Goal: Task Accomplishment & Management: Manage account settings

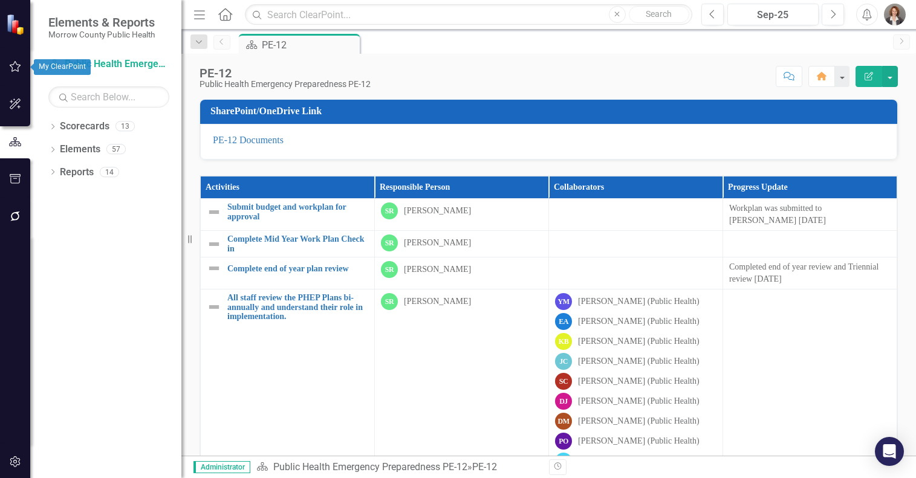
click at [10, 65] on icon "button" at bounding box center [15, 67] width 13 height 10
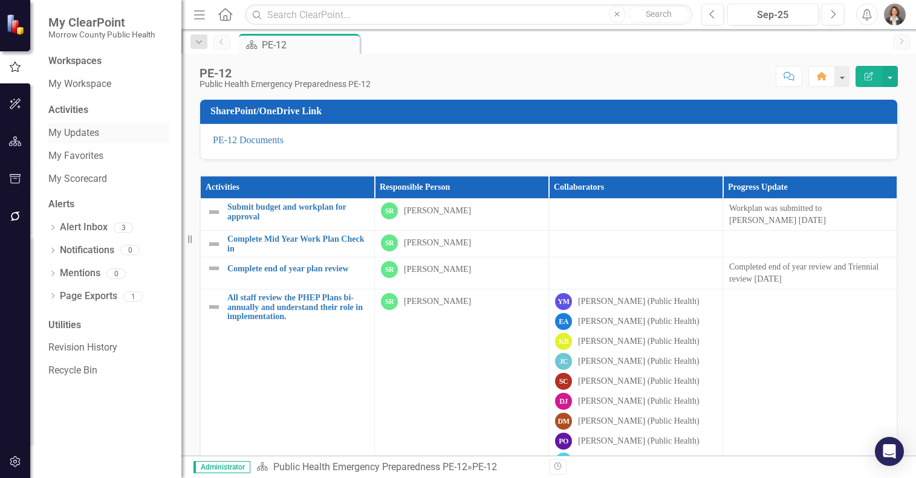
click at [71, 132] on link "My Updates" at bounding box center [108, 133] width 121 height 14
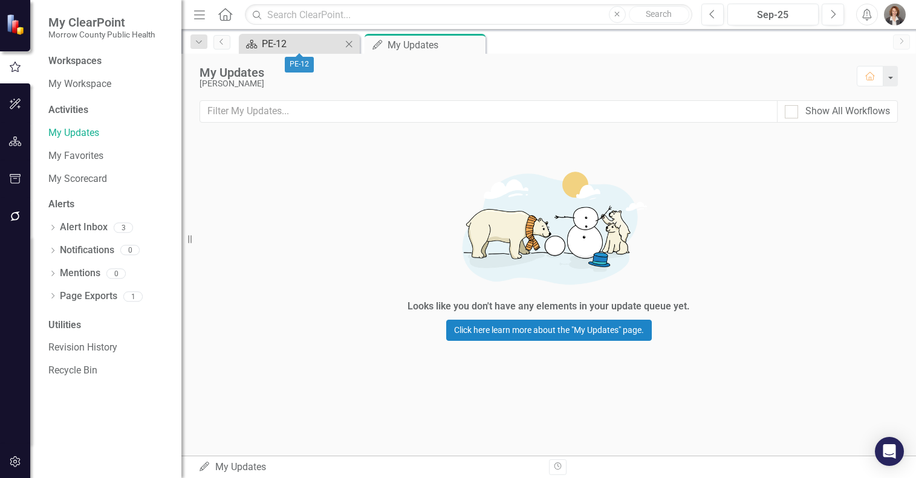
click at [323, 49] on div "PE-12" at bounding box center [302, 43] width 80 height 15
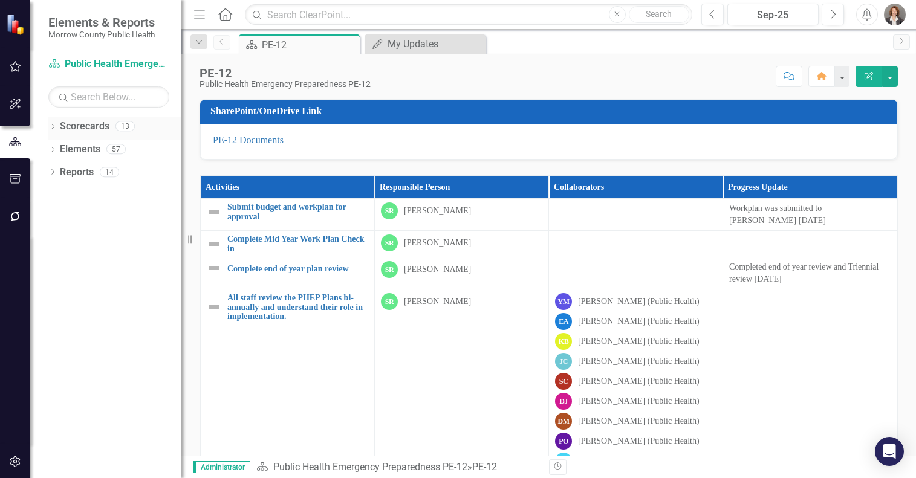
click at [75, 123] on link "Scorecards" at bounding box center [85, 127] width 50 height 14
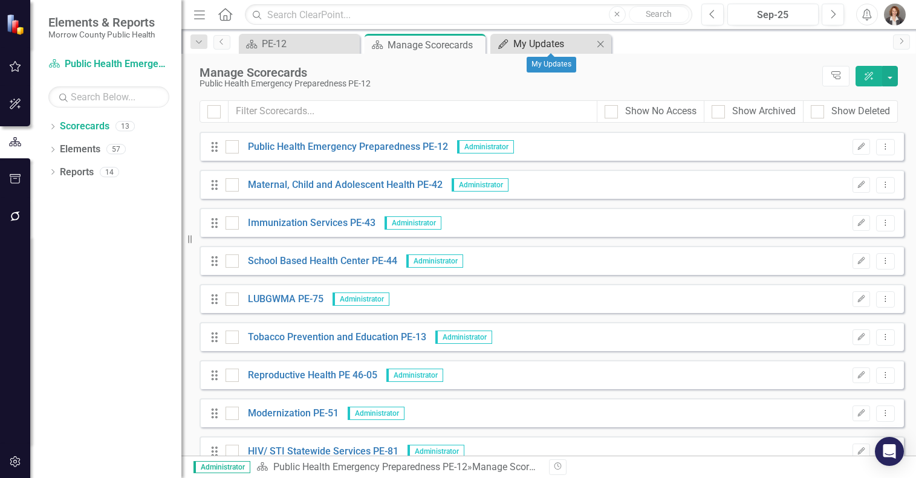
click at [525, 41] on div "My Updates" at bounding box center [553, 43] width 80 height 15
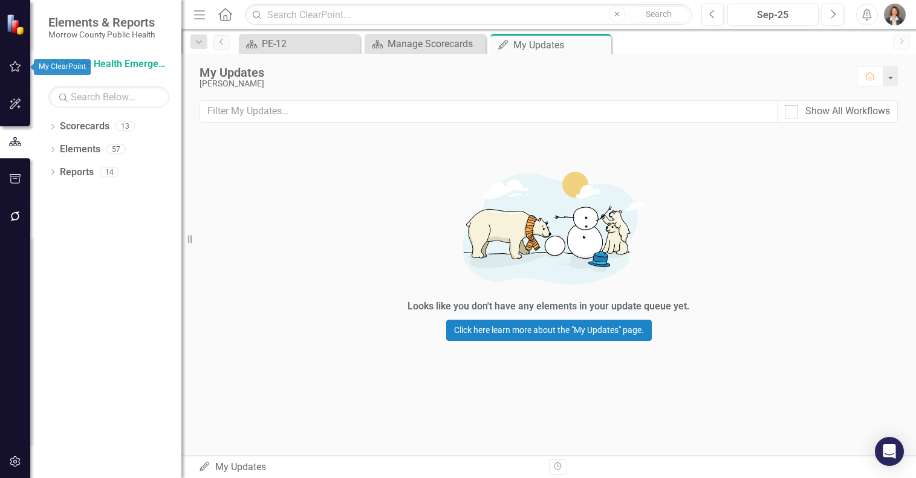
click at [15, 64] on icon "button" at bounding box center [15, 67] width 13 height 10
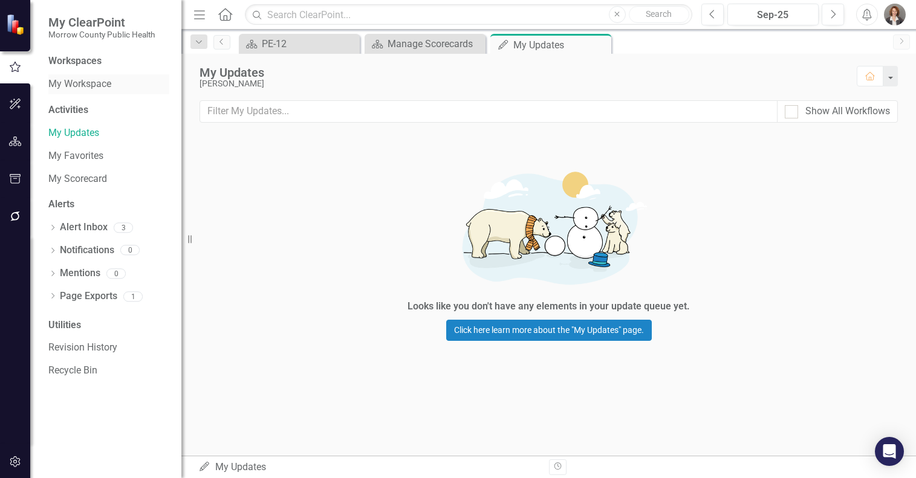
click at [83, 87] on link "My Workspace" at bounding box center [108, 84] width 121 height 14
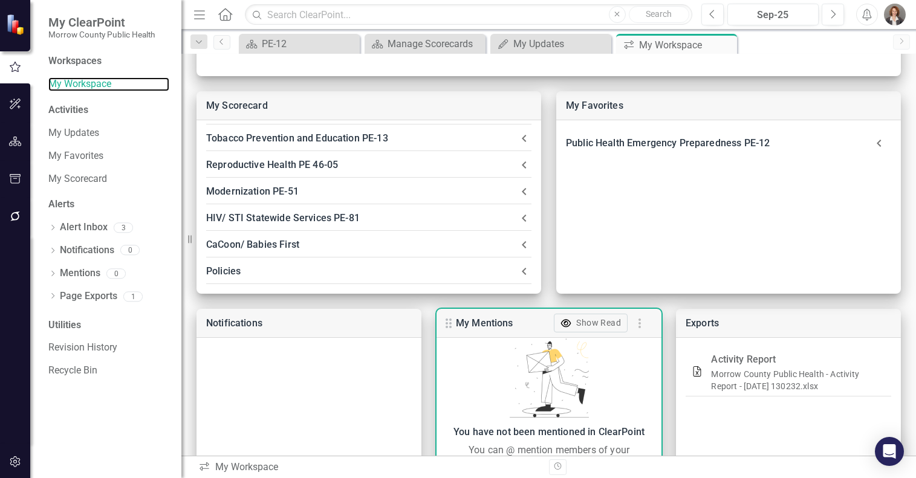
scroll to position [14, 0]
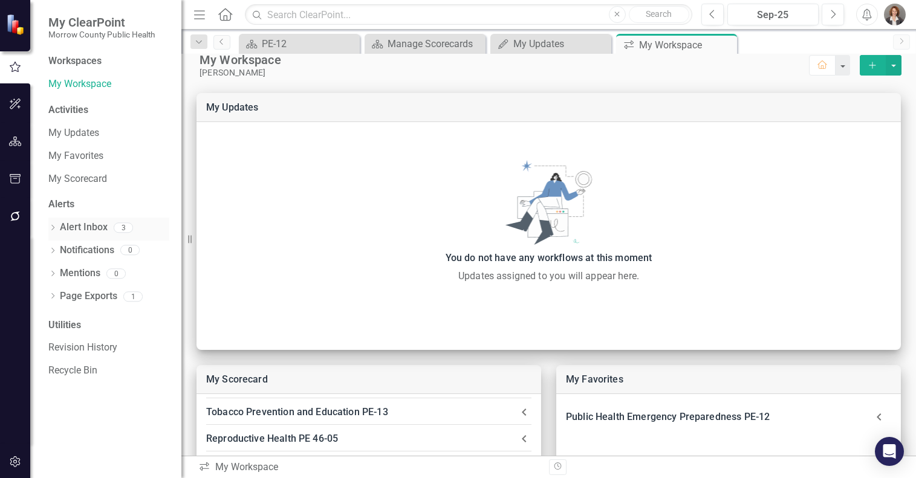
click at [77, 228] on link "Alert Inbox" at bounding box center [84, 228] width 48 height 14
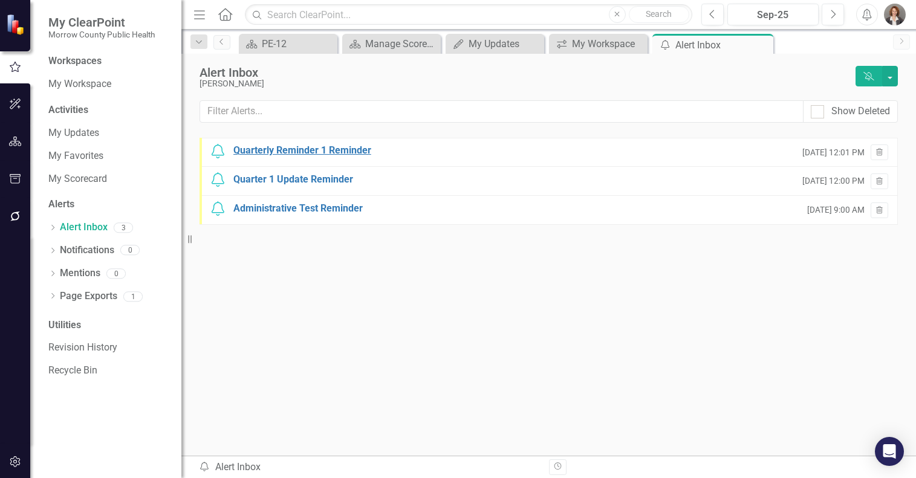
click at [337, 147] on div "Quarterly Reminder 1 Reminder" at bounding box center [302, 151] width 138 height 14
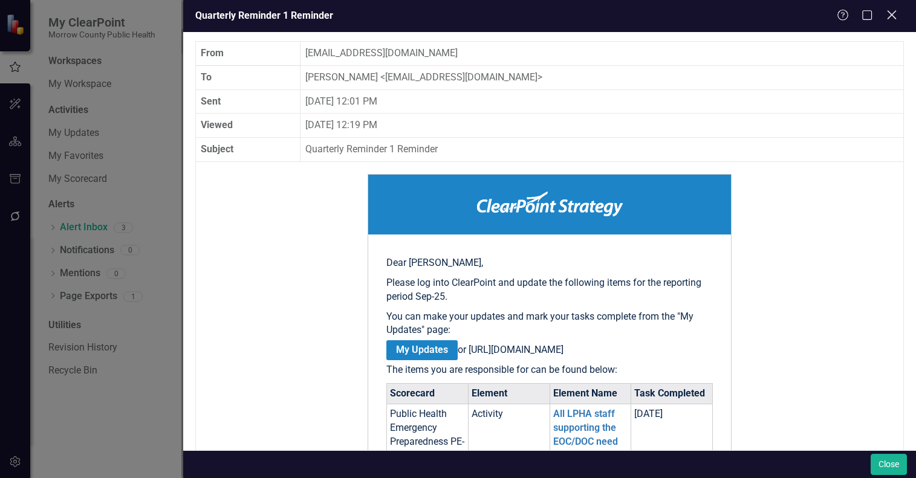
click at [889, 15] on icon "Close" at bounding box center [891, 14] width 15 height 11
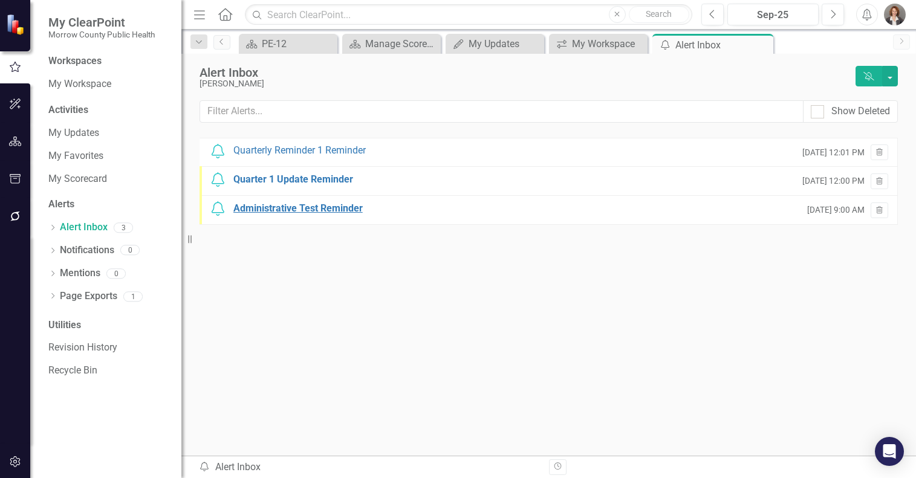
click at [277, 208] on div "Administrative Test Reminder" at bounding box center [297, 209] width 129 height 14
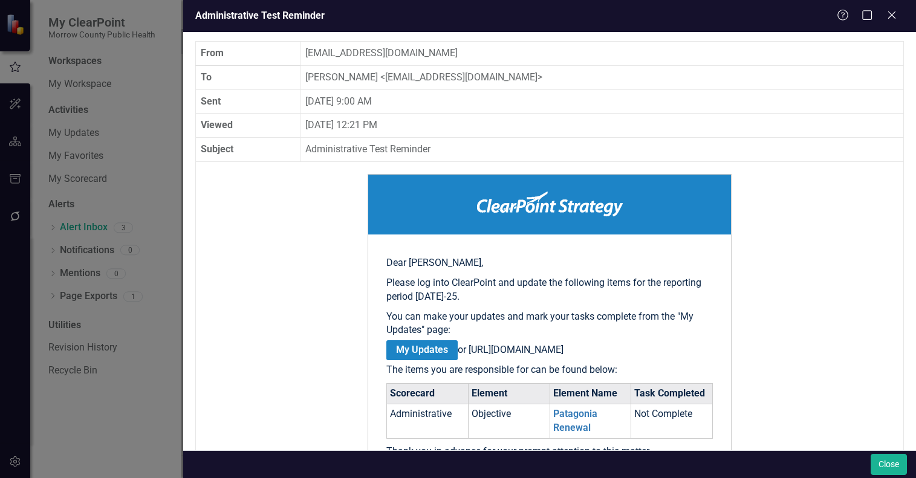
scroll to position [207, 0]
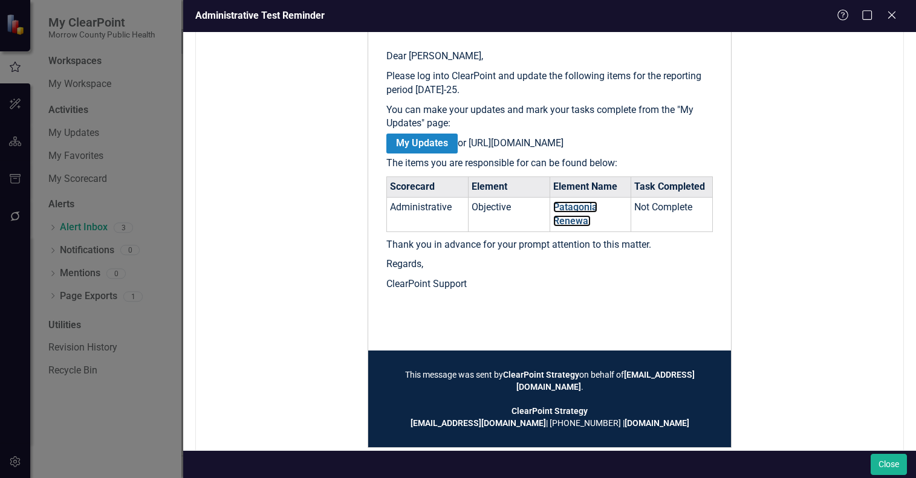
click at [564, 223] on link "Patagonia Renewal" at bounding box center [575, 213] width 44 height 25
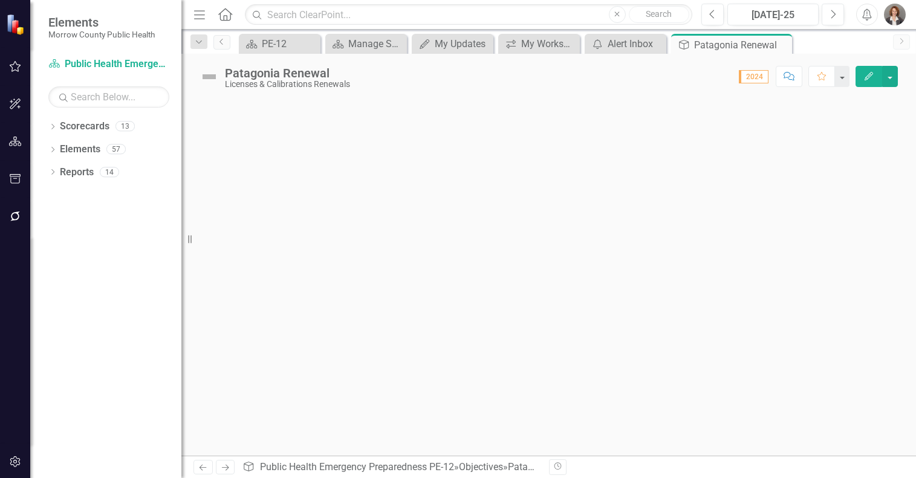
click at [241, 79] on div "Patagonia Renewal" at bounding box center [287, 72] width 125 height 13
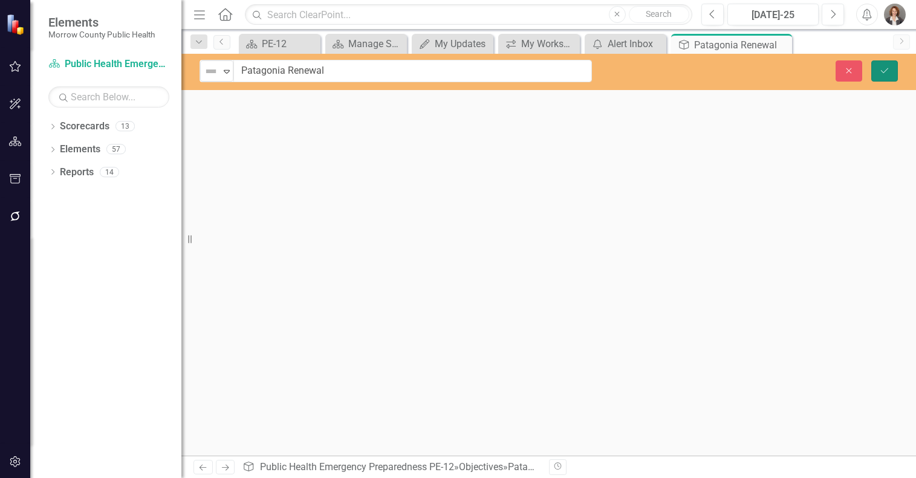
click at [882, 67] on icon "Save" at bounding box center [884, 70] width 11 height 8
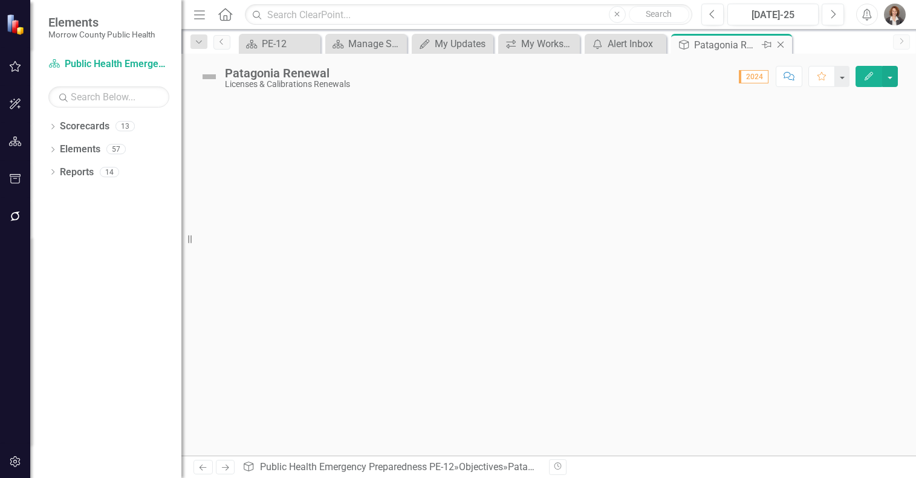
click at [728, 42] on div "Patagonia Renewal" at bounding box center [726, 44] width 65 height 15
click at [449, 43] on div "My Updates" at bounding box center [455, 43] width 41 height 15
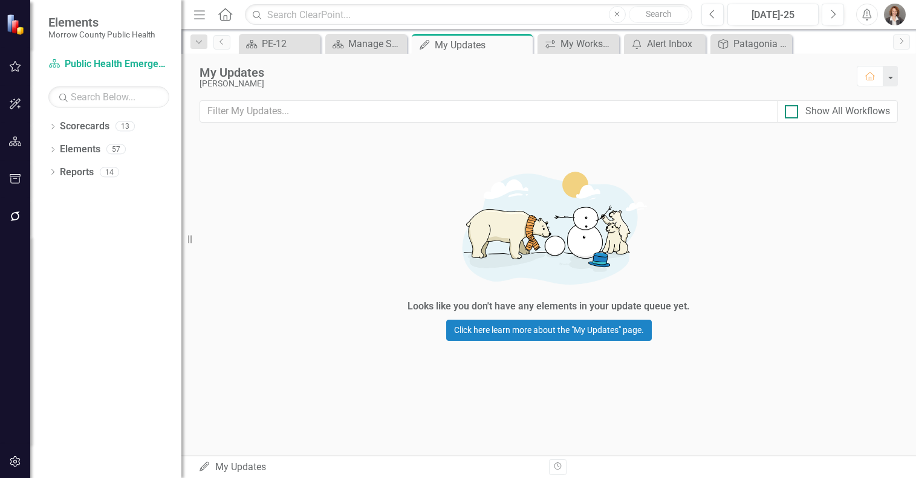
click at [818, 111] on div "Show All Workflows" at bounding box center [847, 112] width 85 height 14
click at [792, 111] on input "Show All Workflows" at bounding box center [789, 109] width 8 height 8
checkbox input "true"
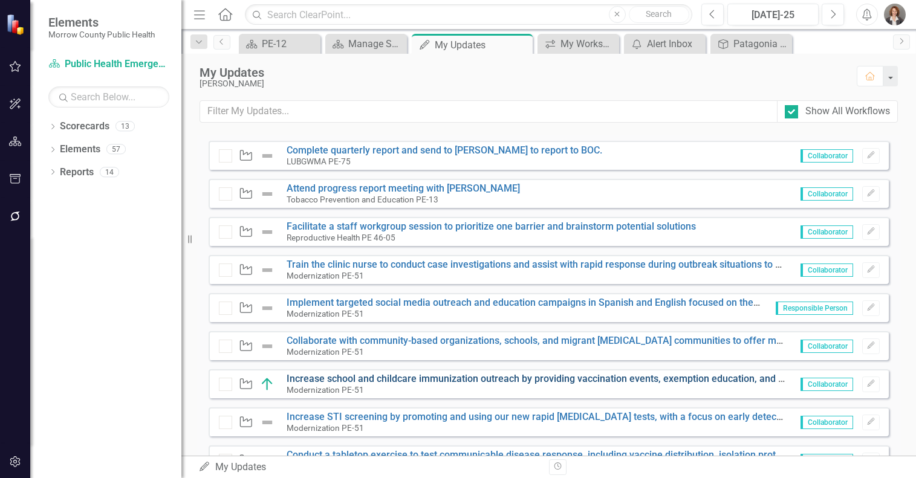
scroll to position [689, 0]
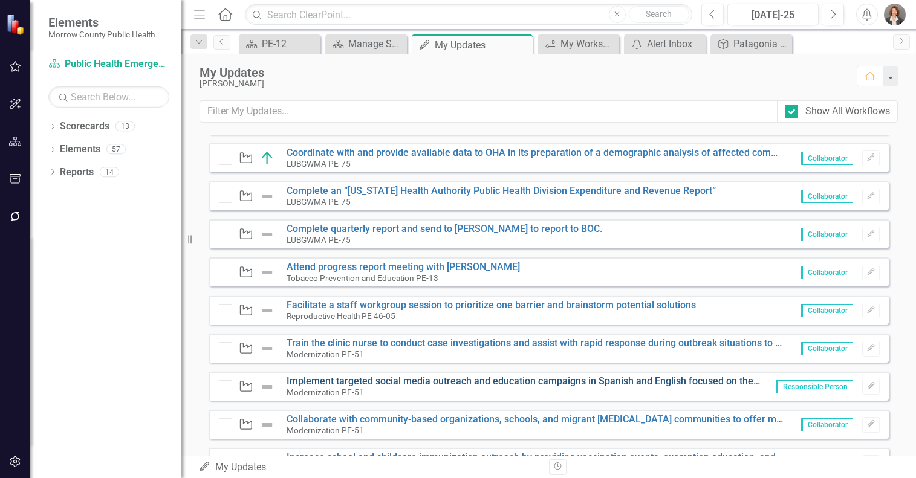
click at [375, 380] on link "Implement targeted social media outreach and education campaigns in Spanish and…" at bounding box center [610, 380] width 647 height 11
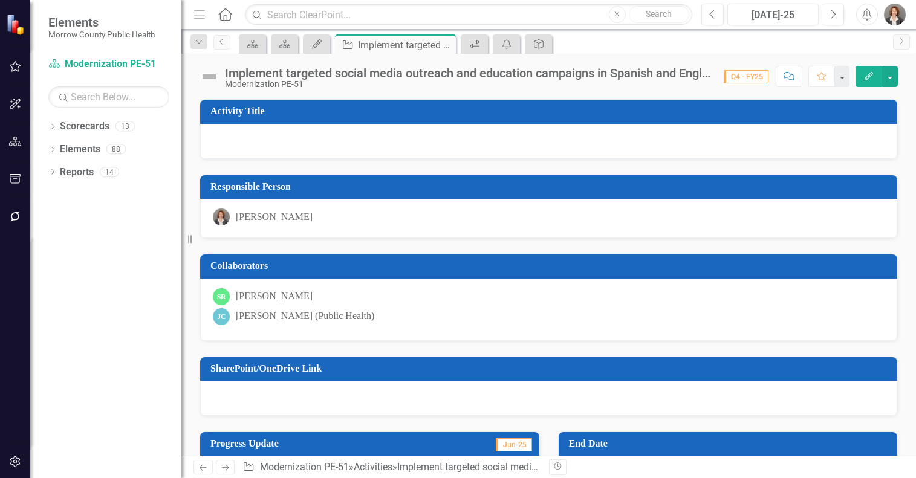
click at [243, 78] on div "Implement targeted social media outreach and education campaigns in Spanish and…" at bounding box center [468, 72] width 487 height 13
click at [745, 77] on span "Q4 - FY25" at bounding box center [746, 76] width 45 height 13
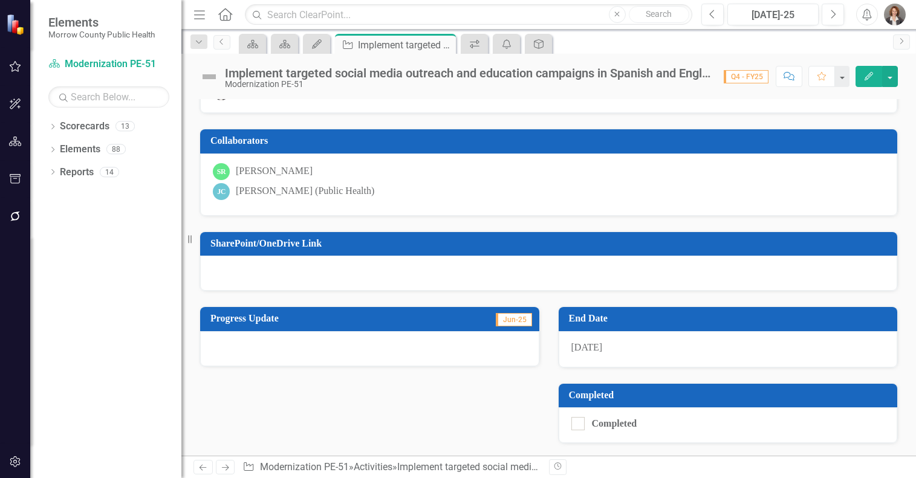
click at [245, 346] on div at bounding box center [369, 348] width 339 height 35
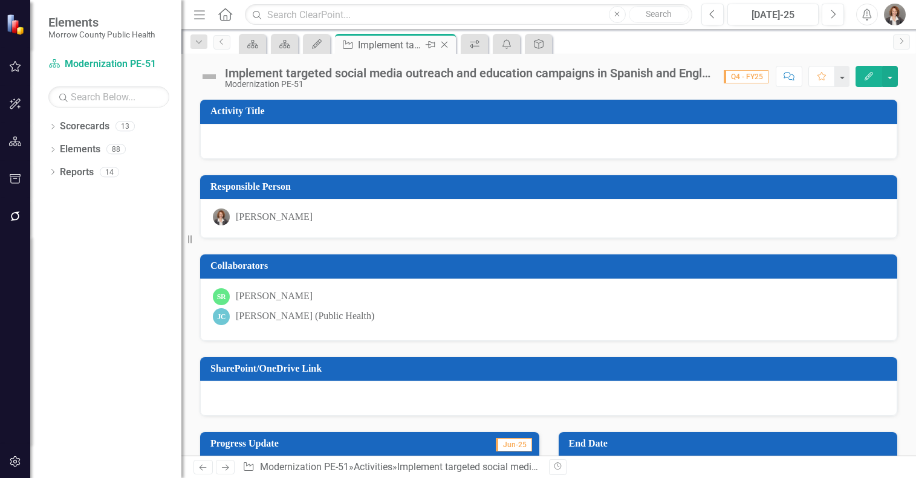
click at [393, 45] on div "Implement targeted social media outreach and education campaigns in Spanish and…" at bounding box center [390, 44] width 65 height 15
click at [285, 135] on div at bounding box center [548, 141] width 697 height 35
click at [262, 108] on h3 "Activity Title" at bounding box center [550, 111] width 681 height 11
click at [241, 78] on div "Implement targeted social media outreach and education campaigns in Spanish and…" at bounding box center [468, 72] width 487 height 13
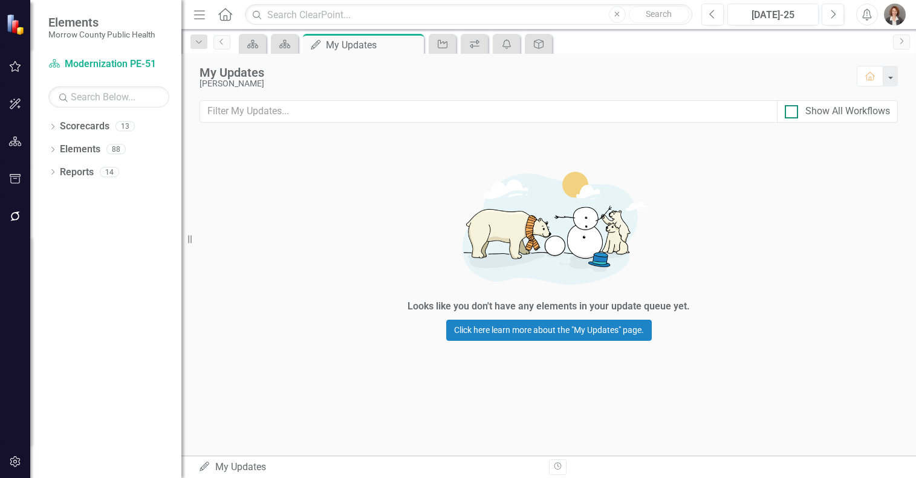
click at [851, 108] on div "Show All Workflows" at bounding box center [847, 112] width 85 height 14
click at [792, 108] on input "Show All Workflows" at bounding box center [789, 109] width 8 height 8
checkbox input "true"
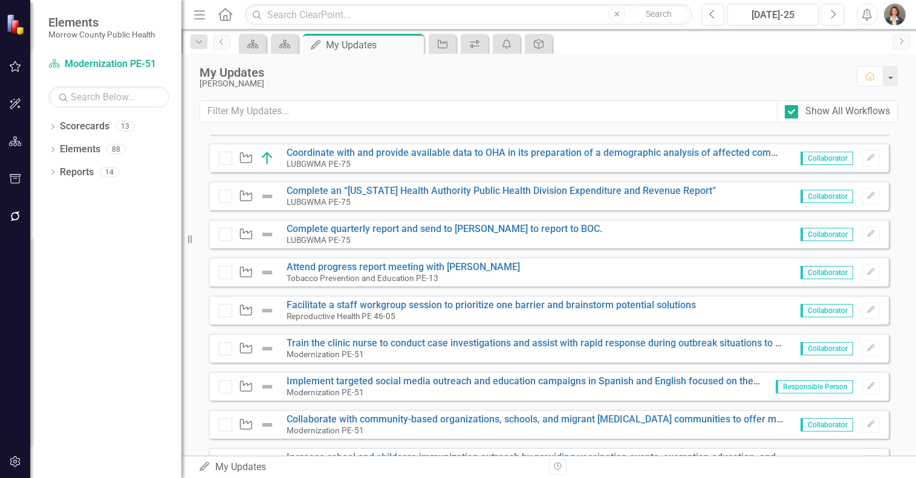
scroll to position [758, 0]
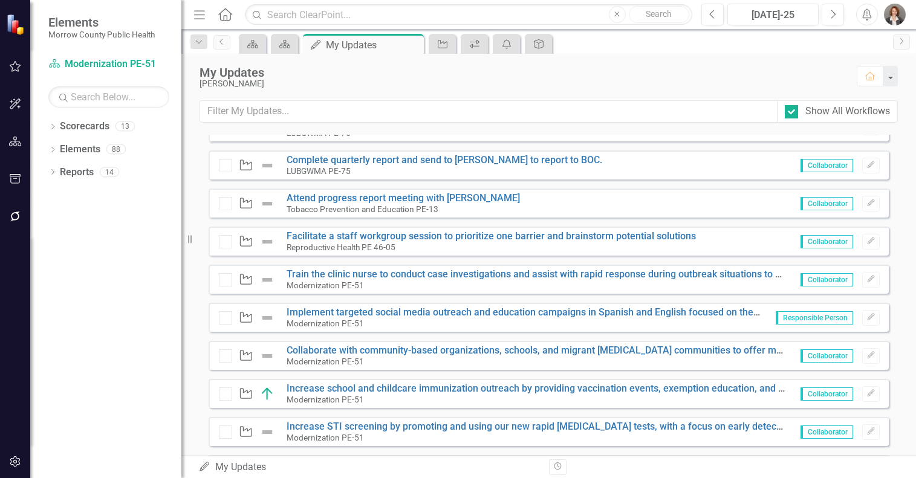
click at [241, 316] on icon "Activity" at bounding box center [246, 317] width 16 height 12
click at [335, 314] on link "Implement targeted social media outreach and education campaigns in Spanish and…" at bounding box center [610, 311] width 647 height 11
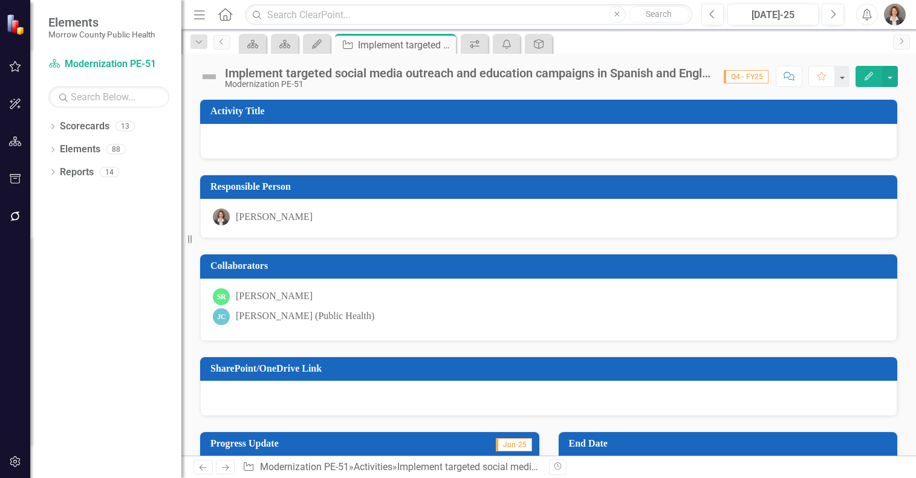
click at [206, 76] on img at bounding box center [208, 76] width 19 height 19
click at [688, 74] on div "Implement targeted social media outreach and education campaigns in Spanish and…" at bounding box center [468, 72] width 487 height 13
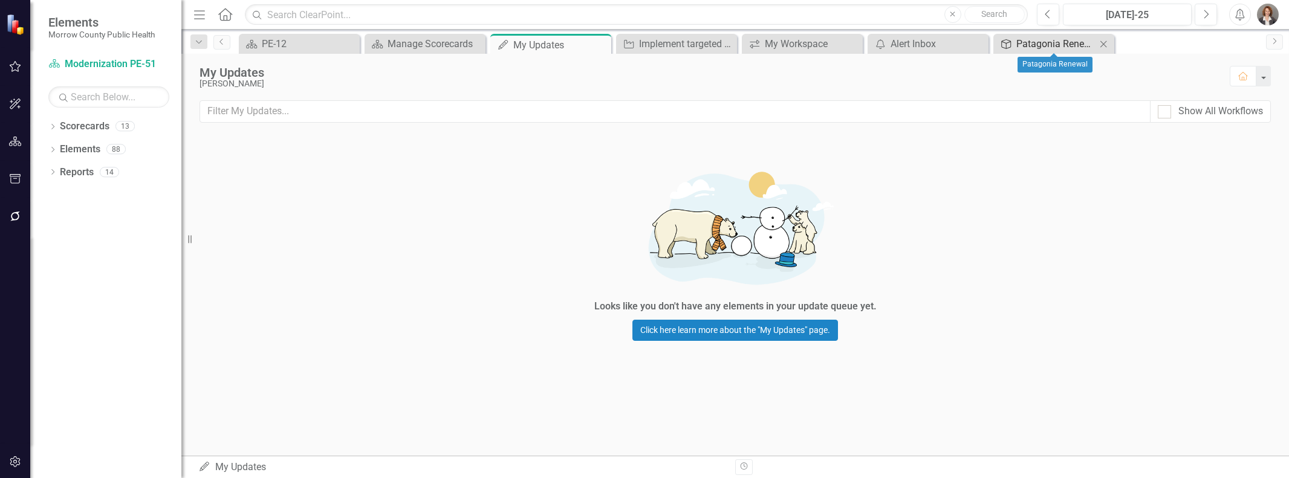
click at [915, 38] on div "Patagonia Renewal" at bounding box center [1056, 43] width 80 height 15
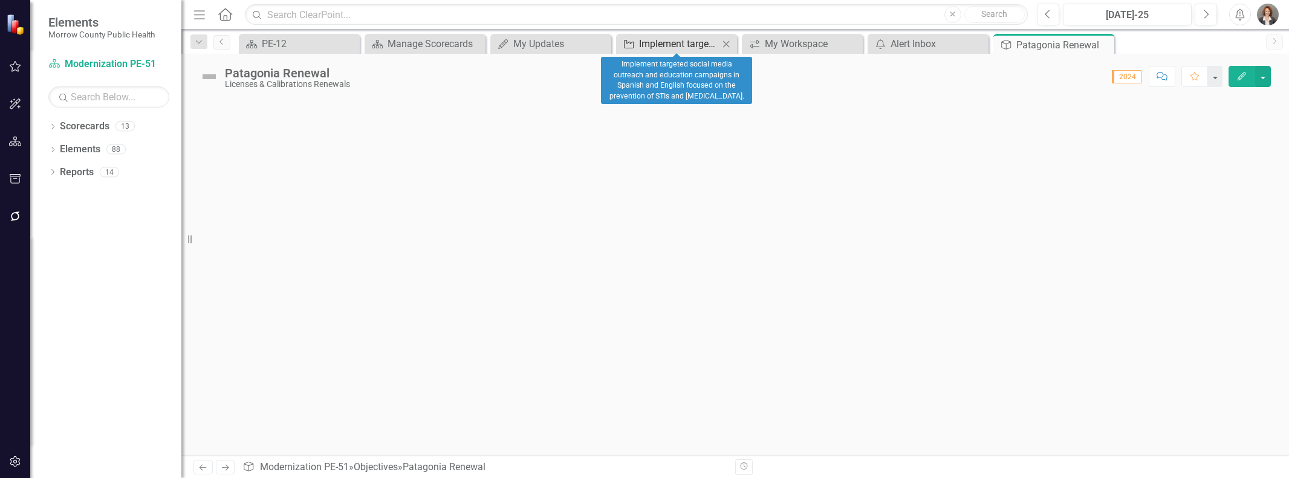
click at [684, 41] on div "Implement targeted social media outreach and education campaigns in Spanish and…" at bounding box center [679, 43] width 80 height 15
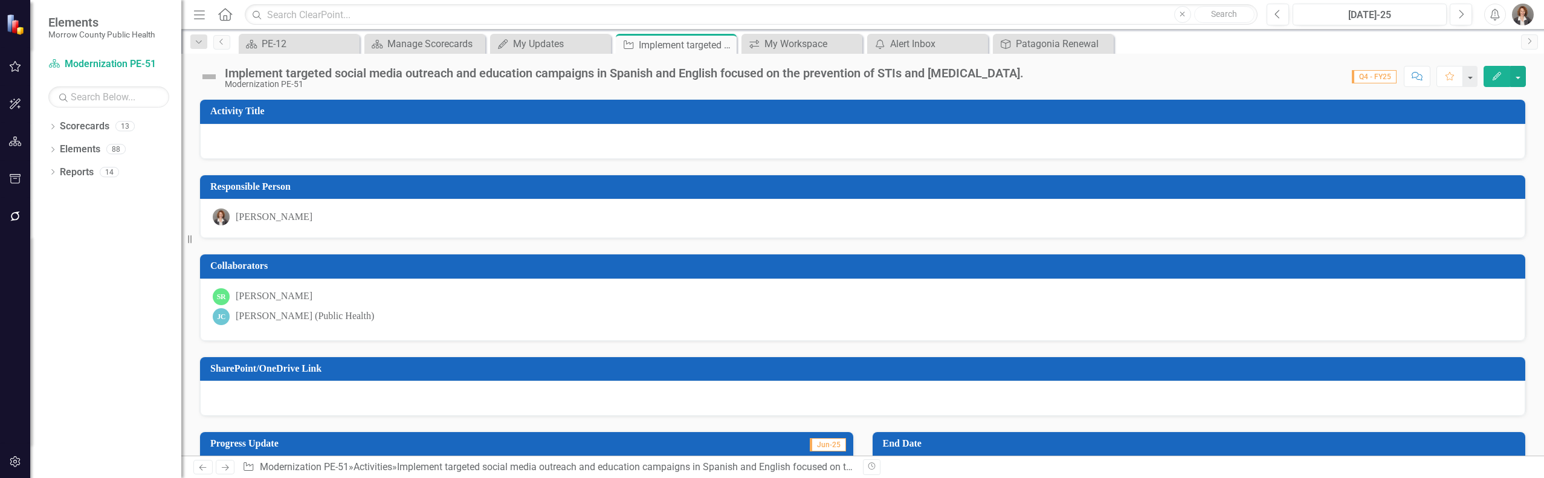
scroll to position [125, 0]
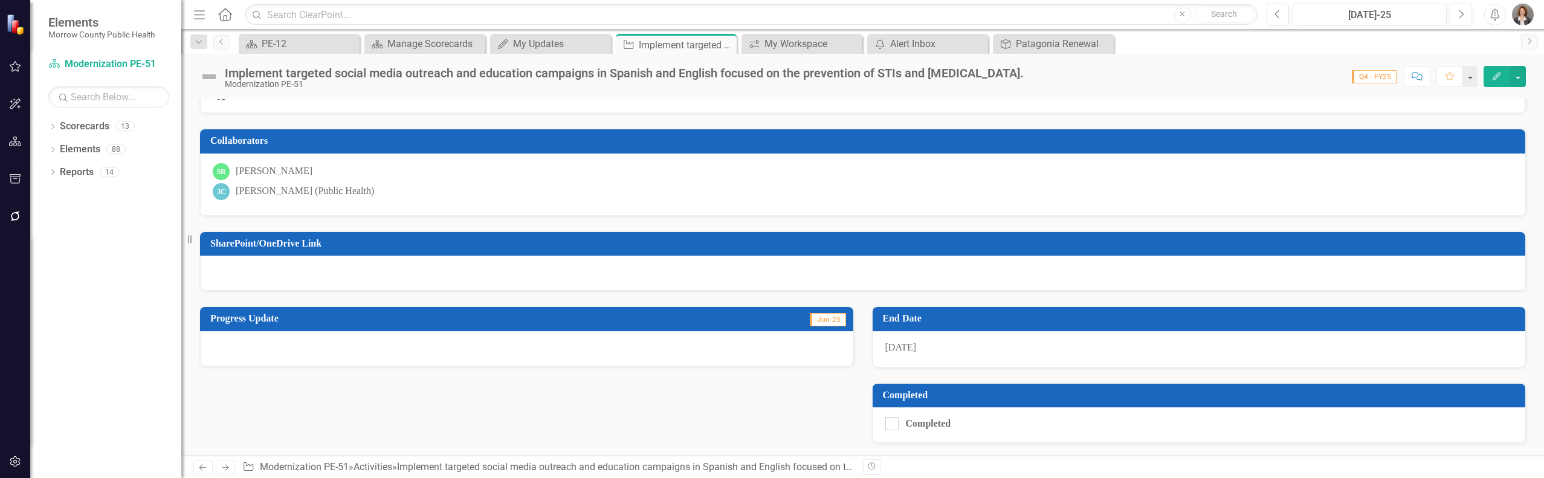
click at [223, 342] on div at bounding box center [526, 348] width 653 height 35
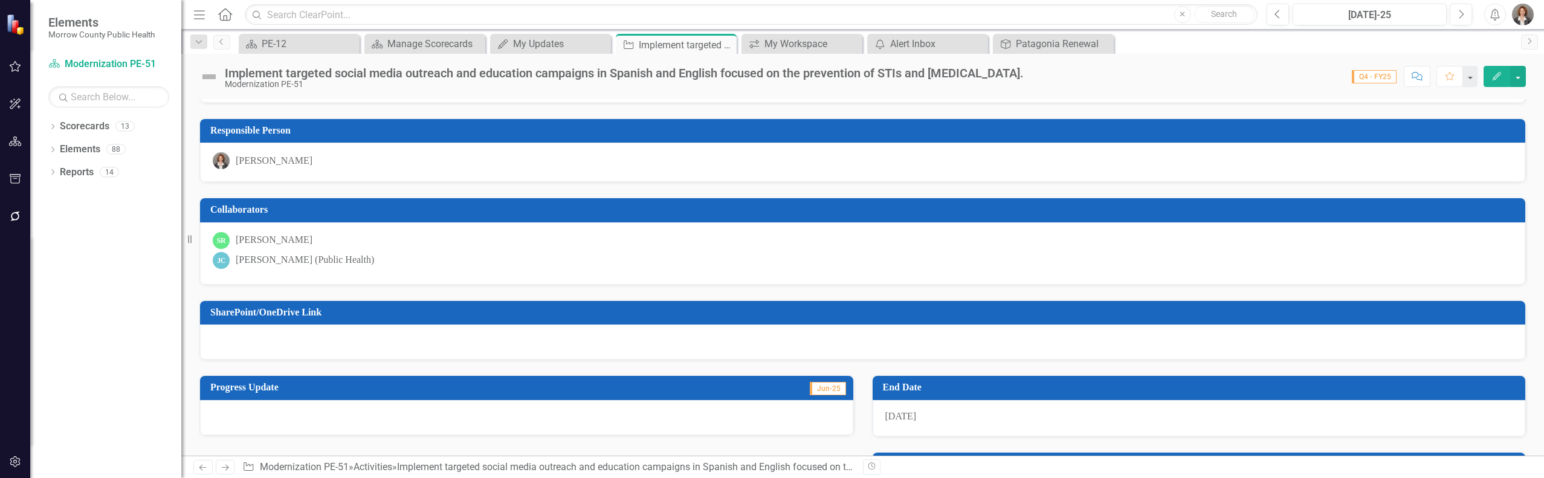
scroll to position [0, 0]
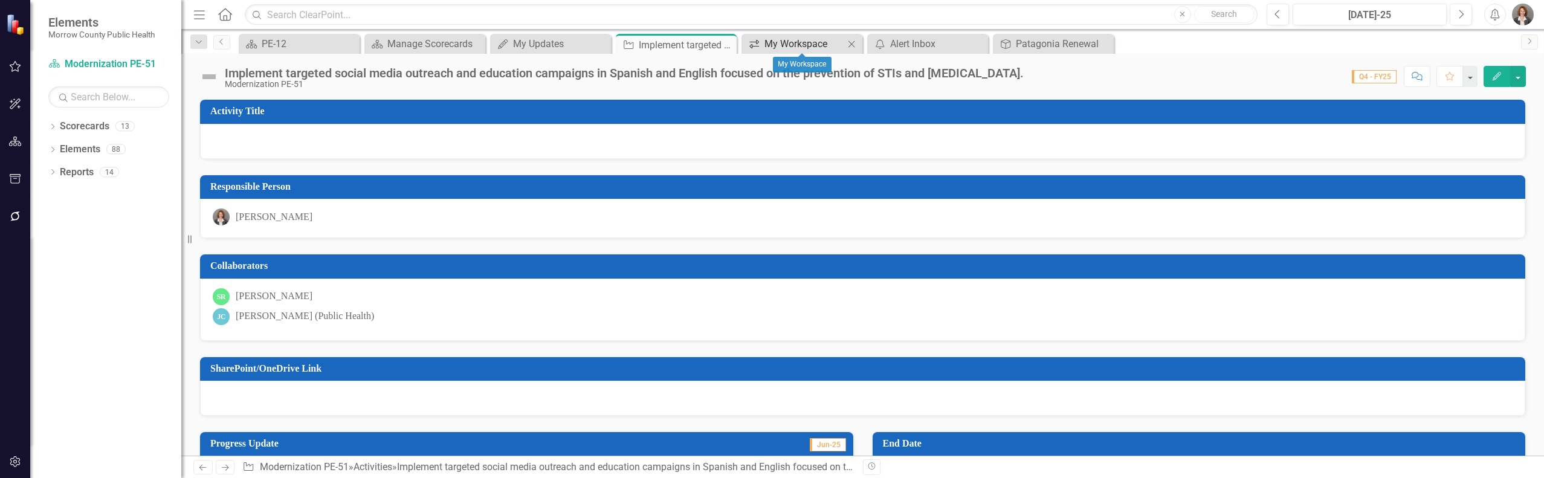
click at [785, 44] on div "My Workspace" at bounding box center [805, 43] width 80 height 15
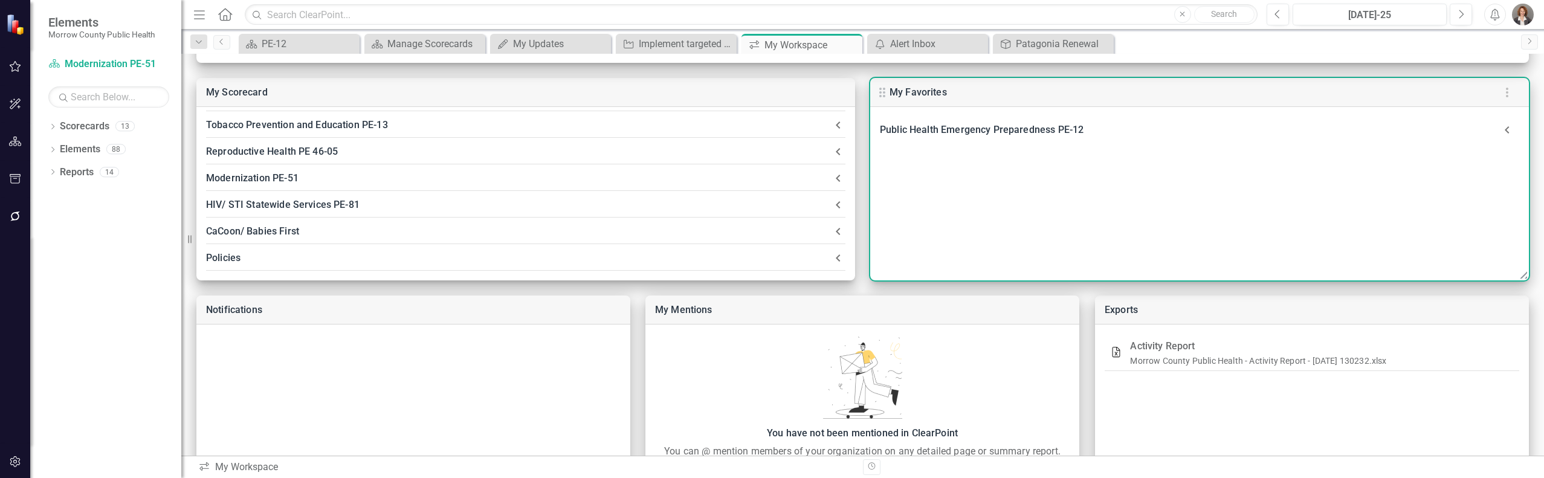
scroll to position [358, 0]
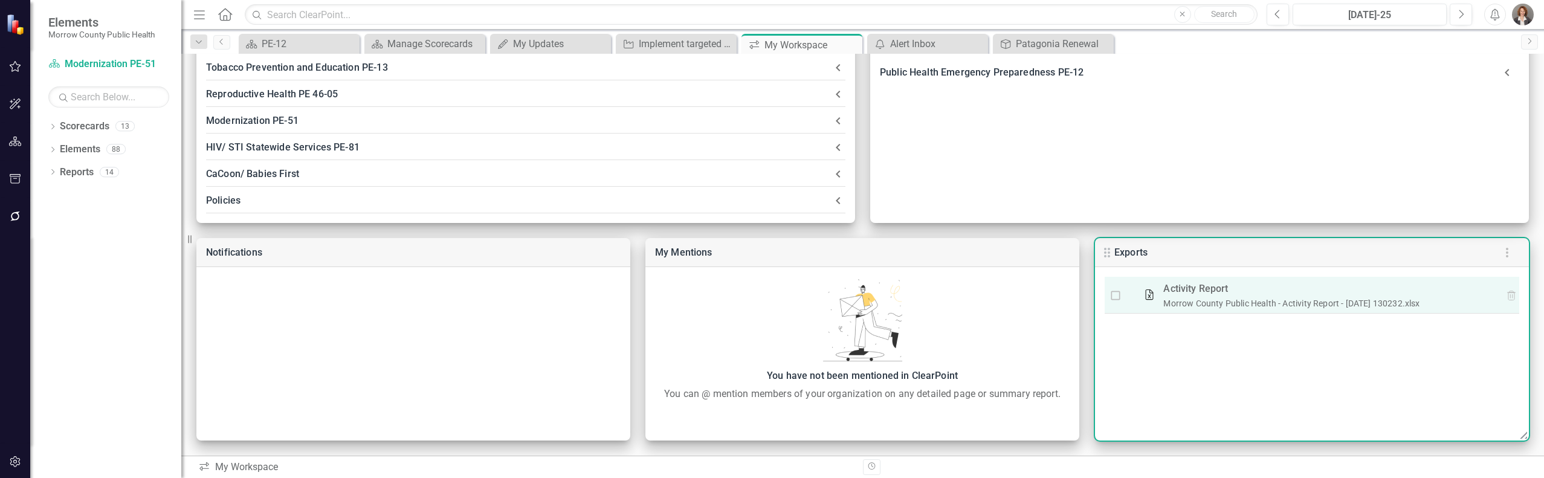
click at [915, 296] on div "Activity Report" at bounding box center [1329, 288] width 331 height 17
click at [915, 302] on link "Morrow County Public Health - Activity Report - [DATE] 130232.xlsx" at bounding box center [1292, 304] width 256 height 10
